Goal: Communication & Community: Connect with others

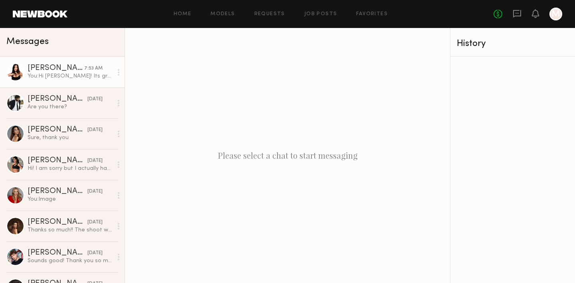
click at [60, 71] on div "[PERSON_NAME]" at bounding box center [56, 68] width 57 height 8
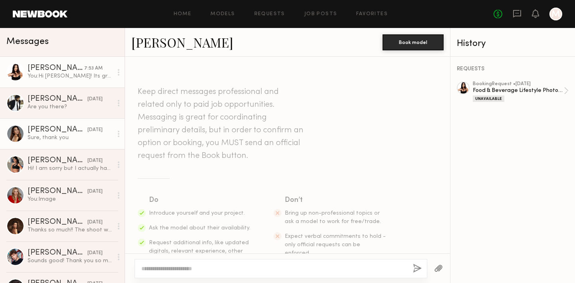
scroll to position [296, 0]
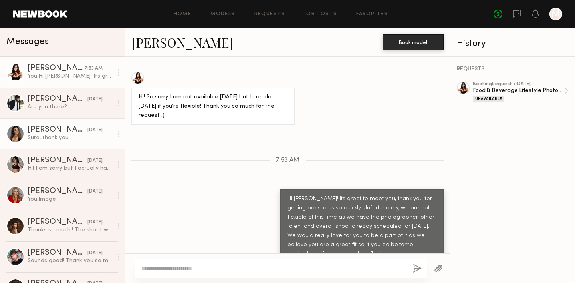
click at [63, 144] on link "[PERSON_NAME] [DATE] Sure, thank you" at bounding box center [62, 133] width 125 height 31
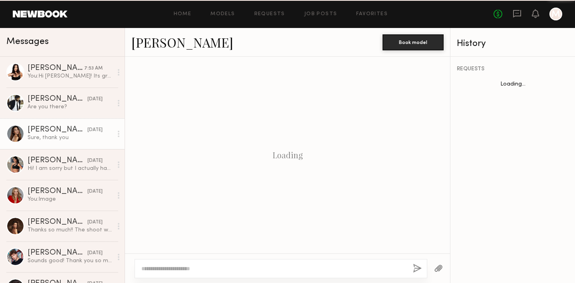
scroll to position [804, 0]
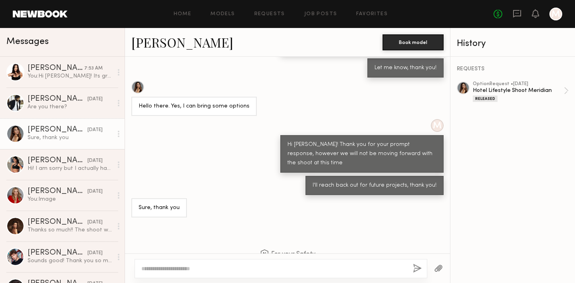
click at [464, 88] on div at bounding box center [463, 88] width 13 height 13
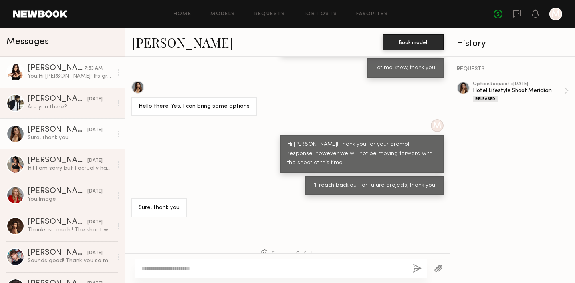
click at [52, 73] on div "You: Hi [PERSON_NAME]! Its great to meet you, thank you for getting back to us …" at bounding box center [70, 76] width 85 height 8
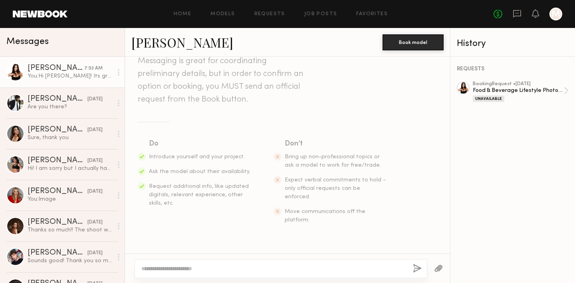
scroll to position [37, 0]
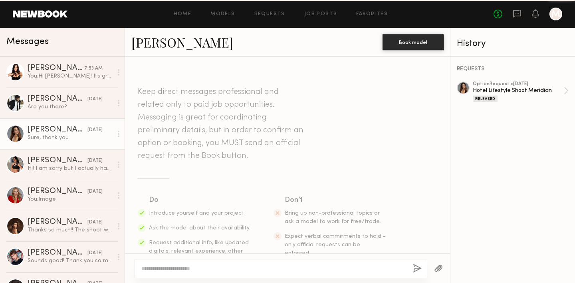
scroll to position [804, 0]
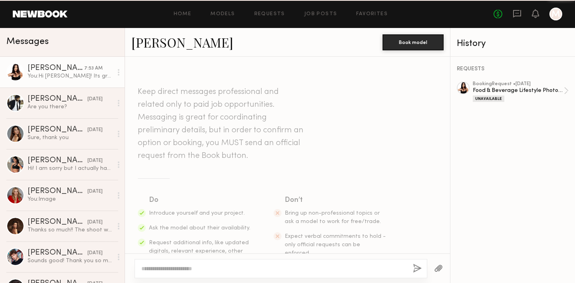
scroll to position [296, 0]
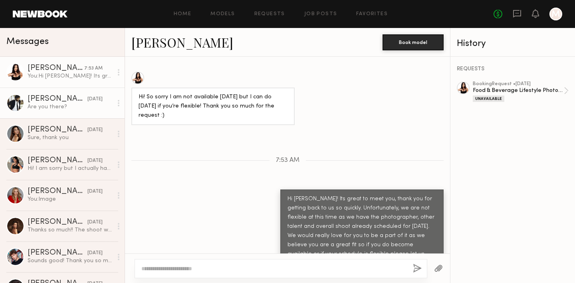
click at [16, 104] on div at bounding box center [15, 103] width 18 height 18
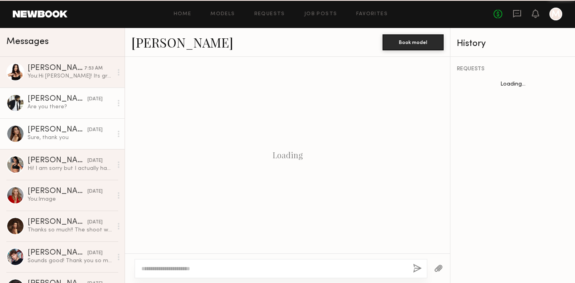
click at [15, 123] on link "[PERSON_NAME] [DATE] Sure, thank you" at bounding box center [62, 133] width 125 height 31
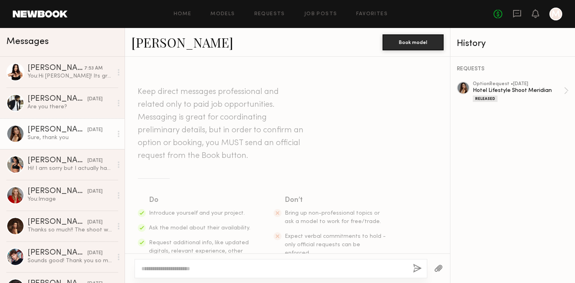
scroll to position [804, 0]
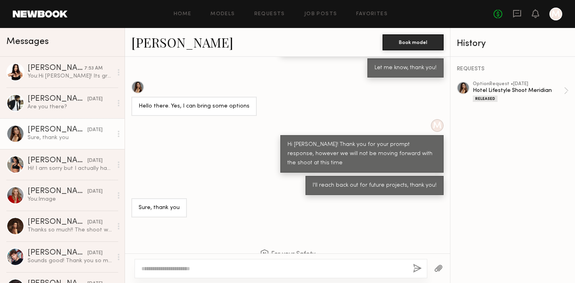
click at [466, 44] on div "History" at bounding box center [513, 43] width 112 height 9
click at [462, 86] on div at bounding box center [463, 88] width 13 height 13
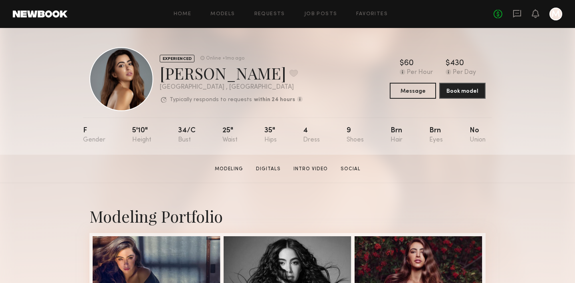
click at [136, 71] on div at bounding box center [122, 79] width 64 height 64
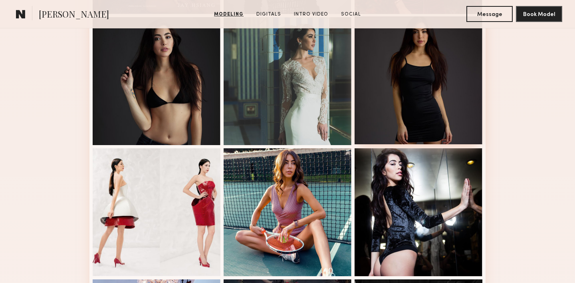
scroll to position [633, 0]
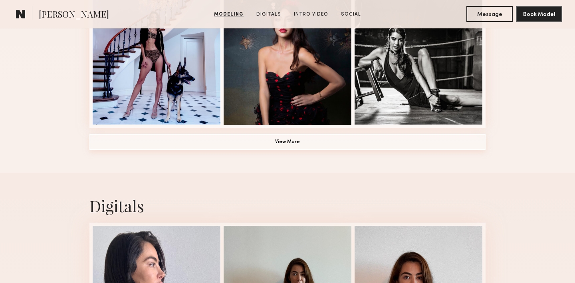
click at [407, 145] on button "View More" at bounding box center [288, 142] width 396 height 16
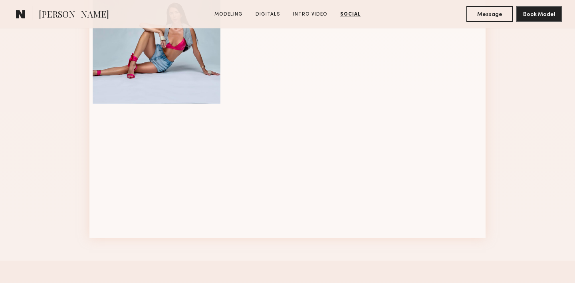
scroll to position [658, 0]
